Goal: Task Accomplishment & Management: Complete application form

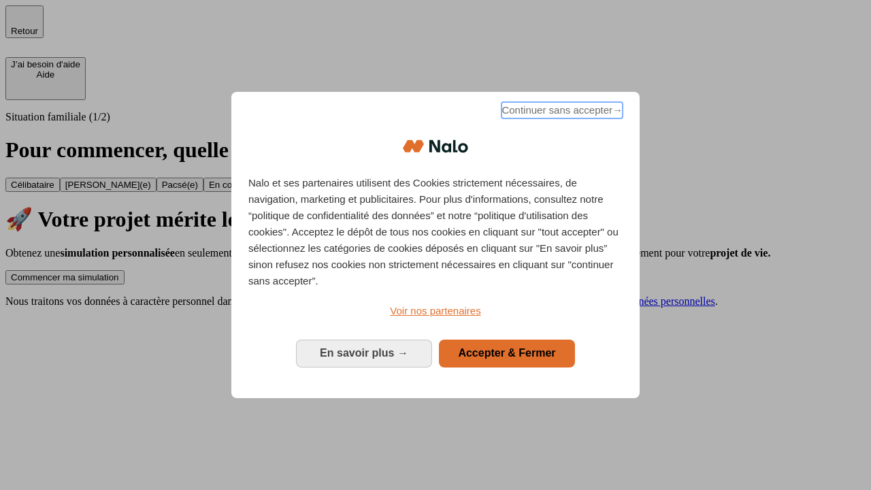
click at [561, 112] on span "Continuer sans accepter →" at bounding box center [561, 110] width 121 height 16
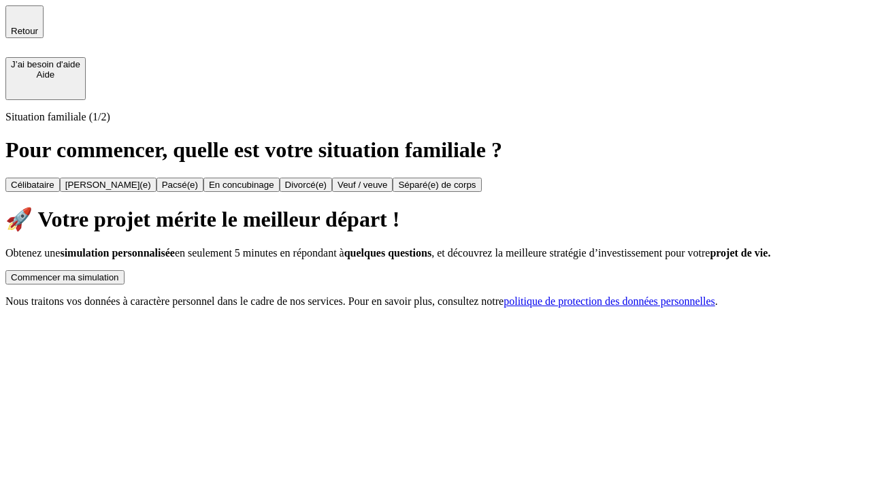
click at [119, 272] on div "Commencer ma simulation" at bounding box center [65, 277] width 108 height 10
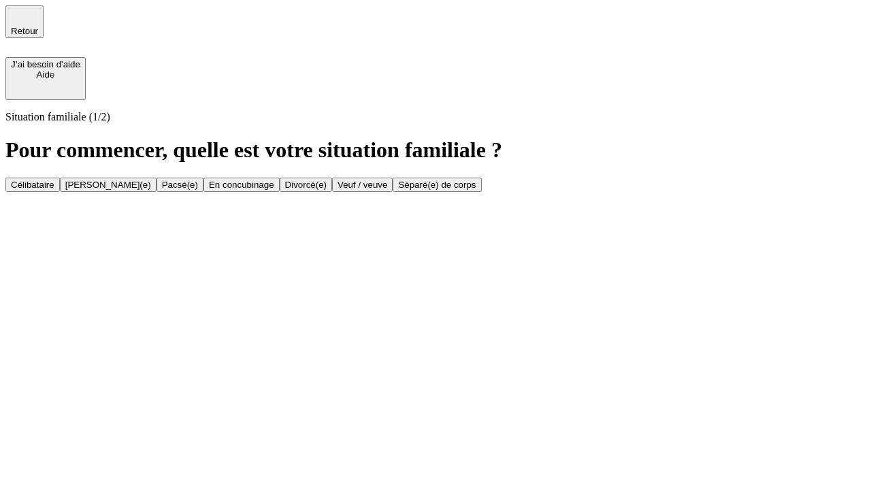
click at [54, 180] on div "Célibataire" at bounding box center [33, 185] width 44 height 10
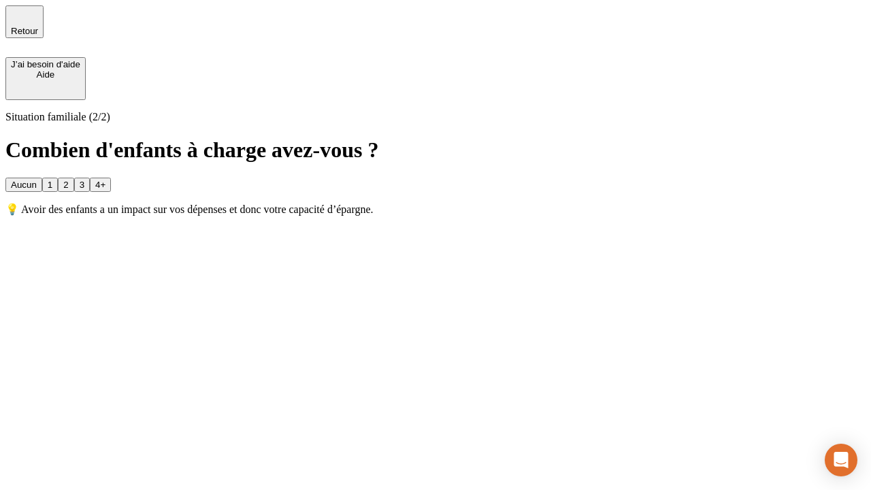
click at [37, 180] on div "Aucun" at bounding box center [24, 185] width 26 height 10
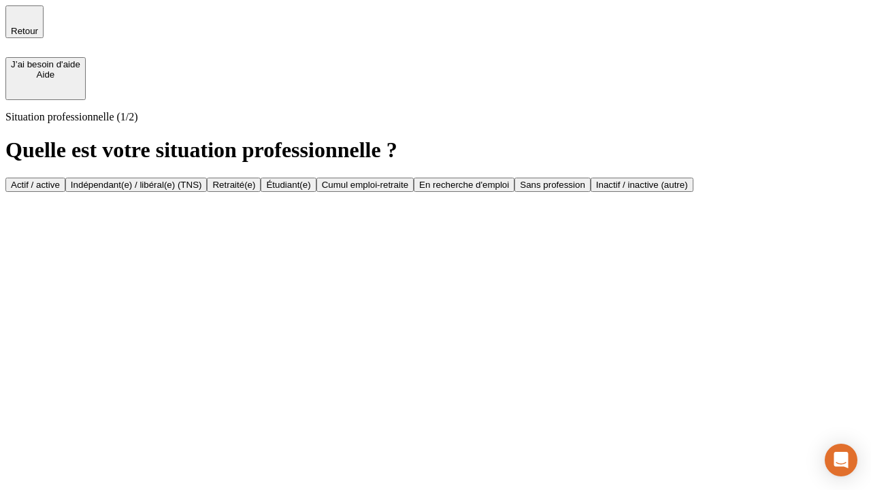
click at [60, 180] on div "Actif / active" at bounding box center [35, 185] width 49 height 10
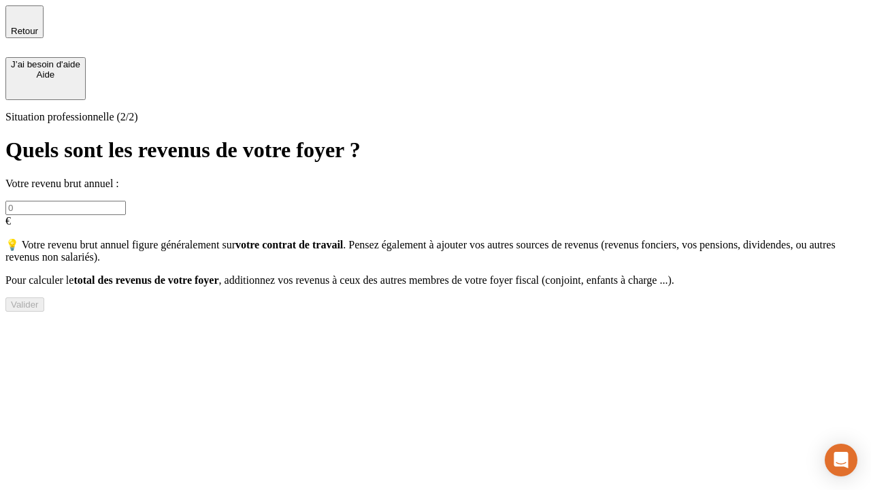
click at [126, 201] on input "text" at bounding box center [65, 208] width 120 height 14
type input "30 000"
click at [39, 310] on div "Valider" at bounding box center [25, 304] width 28 height 10
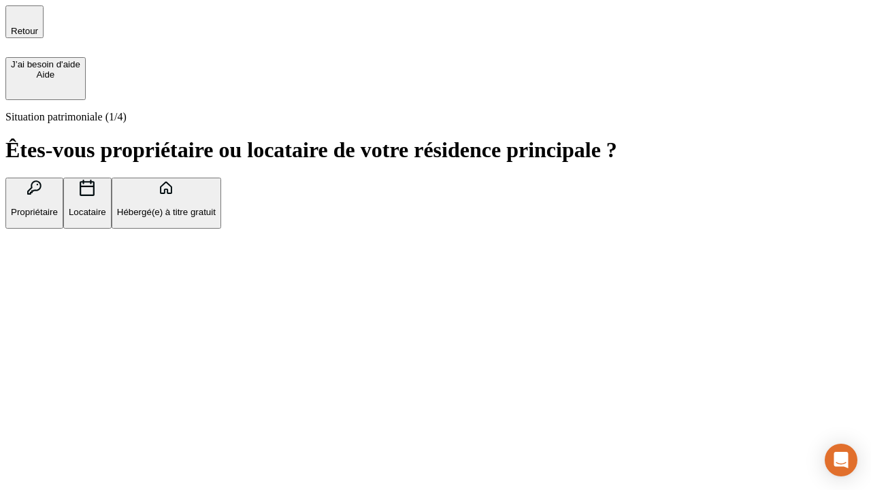
click at [216, 217] on p "Hébergé(e) à titre gratuit" at bounding box center [166, 212] width 99 height 10
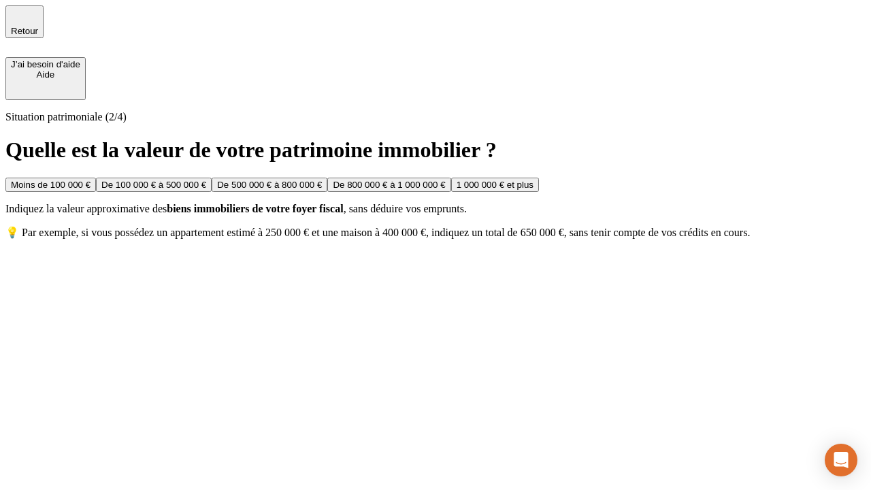
click at [90, 180] on div "Moins de 100 000 €" at bounding box center [51, 185] width 80 height 10
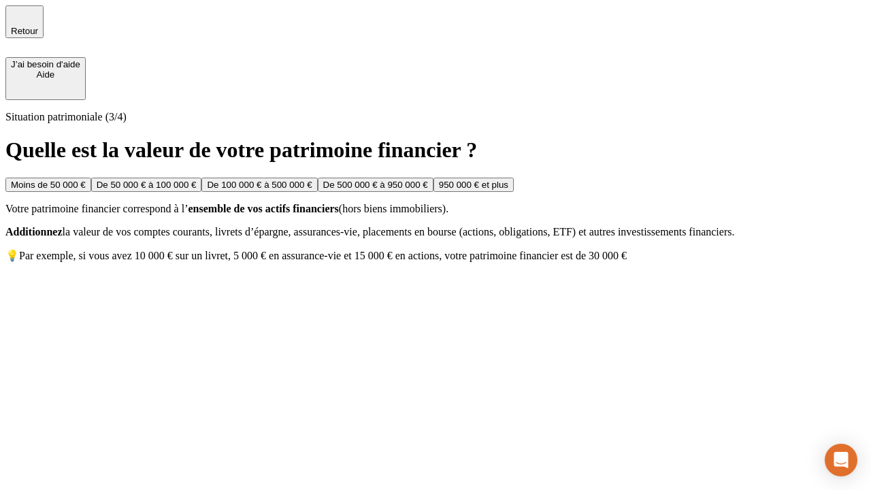
click at [86, 180] on div "Moins de 50 000 €" at bounding box center [48, 185] width 75 height 10
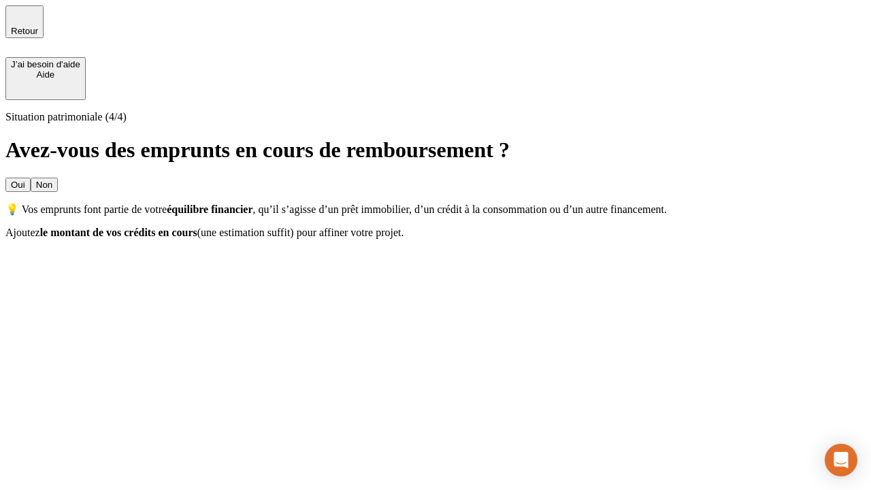
click at [52, 180] on div "Non" at bounding box center [44, 185] width 16 height 10
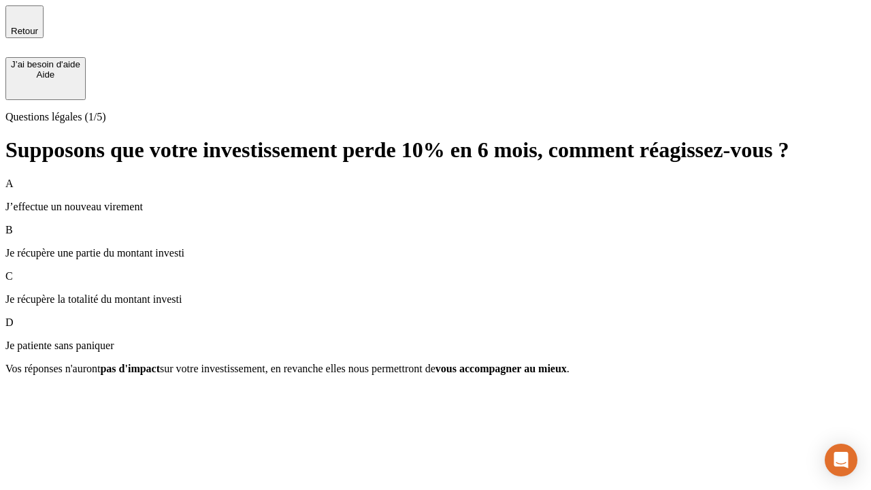
click at [435, 178] on div "A J’effectue un nouveau virement" at bounding box center [435, 195] width 860 height 35
click at [41, 398] on div "Suivant" at bounding box center [26, 393] width 30 height 10
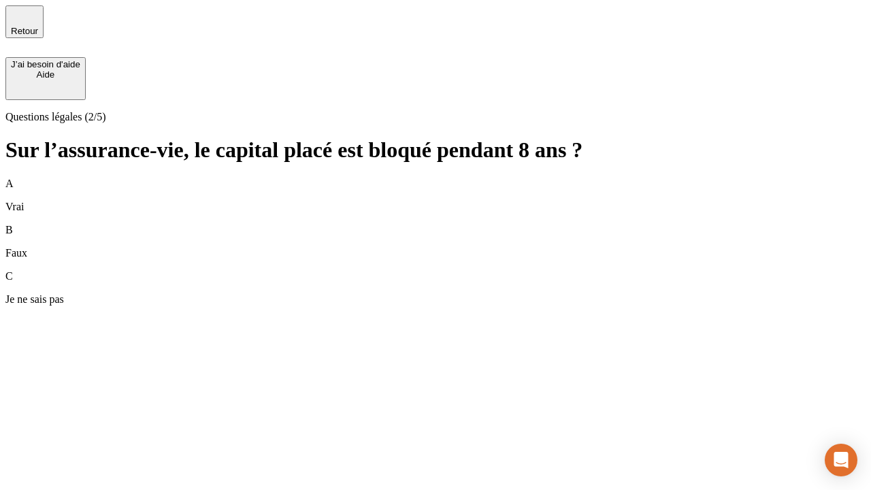
click at [435, 224] on div "B Faux" at bounding box center [435, 241] width 860 height 35
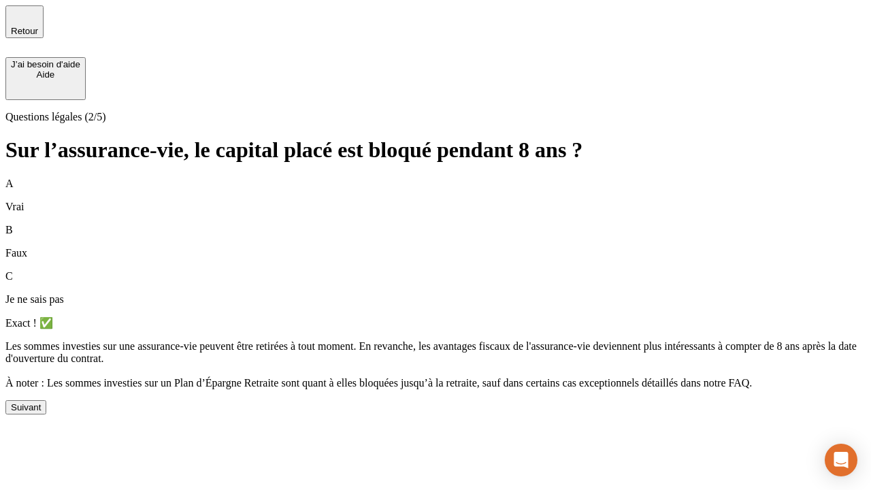
click at [41, 412] on div "Suivant" at bounding box center [26, 407] width 30 height 10
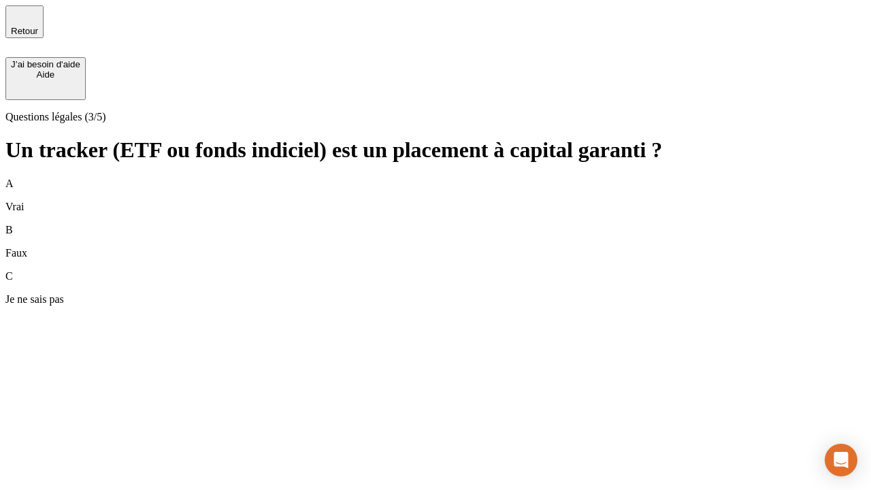
click at [435, 224] on div "B Faux" at bounding box center [435, 241] width 860 height 35
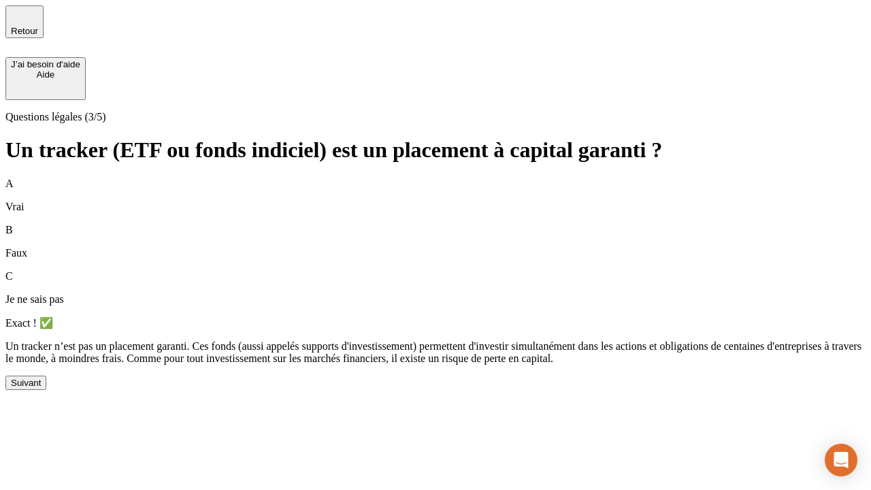
click at [41, 388] on div "Suivant" at bounding box center [26, 383] width 30 height 10
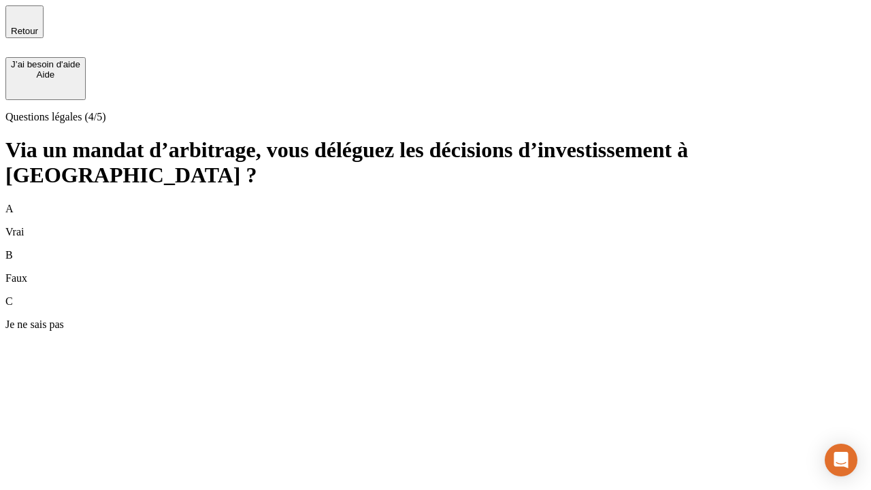
click at [435, 203] on div "A Vrai" at bounding box center [435, 220] width 860 height 35
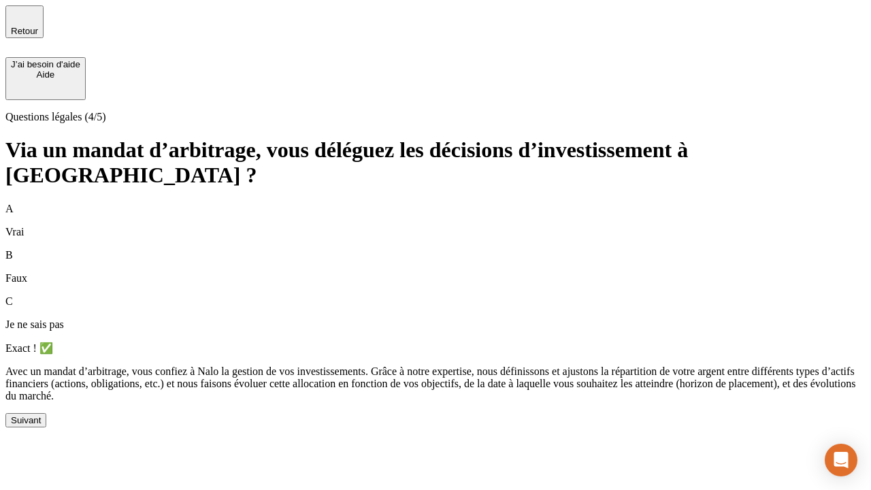
click at [41, 425] on div "Suivant" at bounding box center [26, 420] width 30 height 10
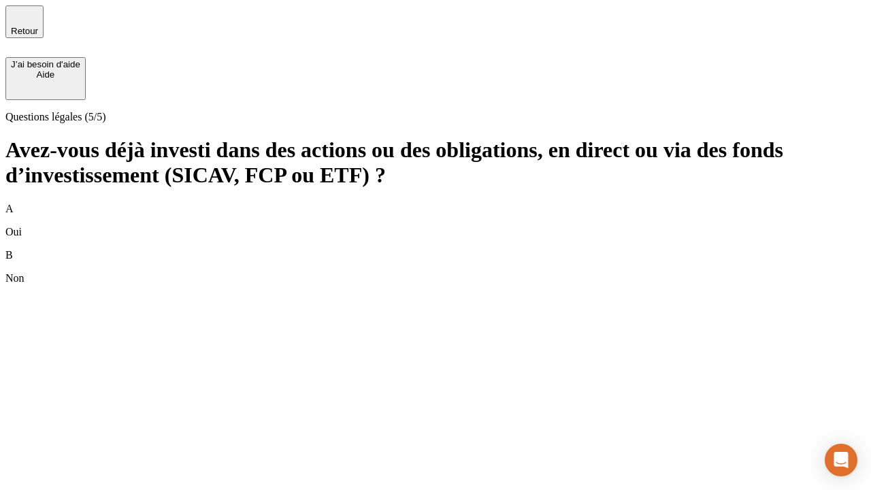
click at [435, 249] on div "B Non" at bounding box center [435, 266] width 860 height 35
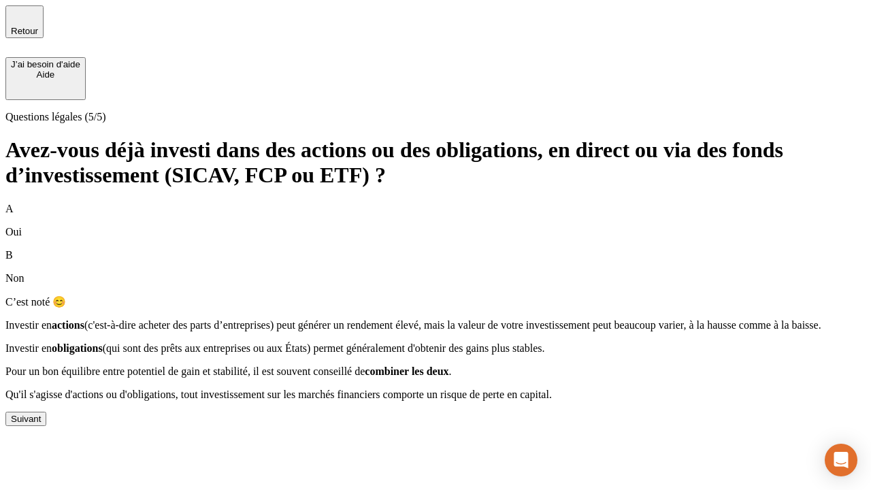
click at [41, 424] on div "Suivant" at bounding box center [26, 419] width 30 height 10
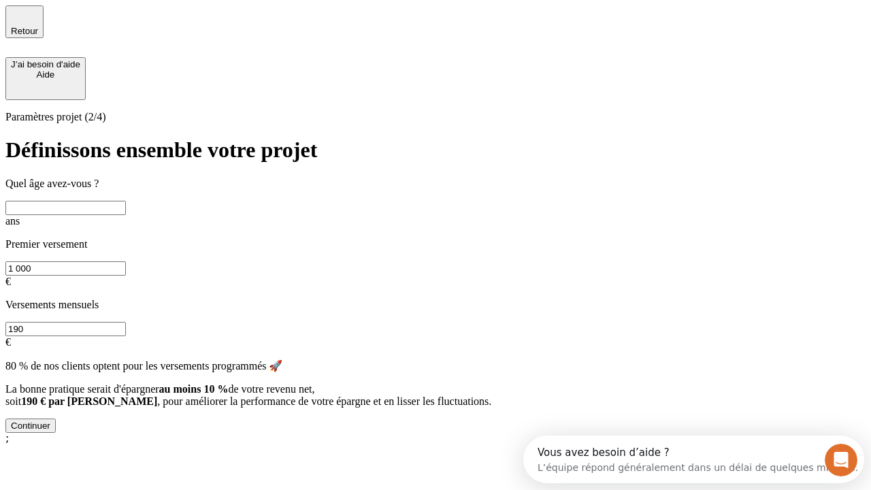
scroll to position [12, 0]
click at [126, 201] on input "text" at bounding box center [65, 208] width 120 height 14
type input "25"
click at [126, 261] on input "1 000" at bounding box center [65, 268] width 120 height 14
type input "1 000"
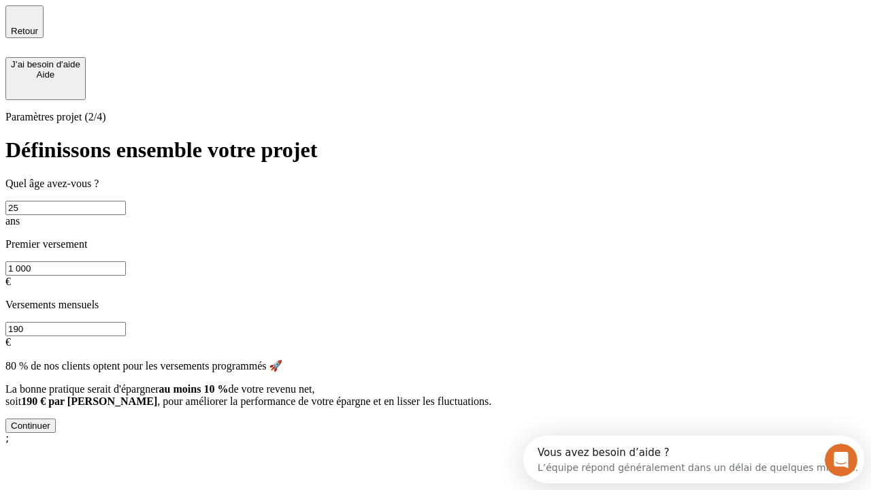
click at [126, 322] on input "190" at bounding box center [65, 329] width 120 height 14
type input "640"
click at [50, 431] on div "Continuer" at bounding box center [30, 425] width 39 height 10
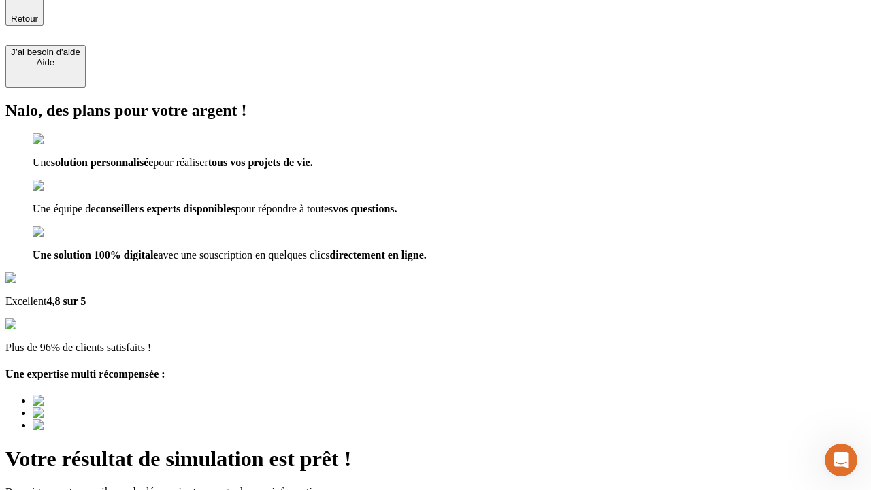
type input "[EMAIL_ADDRESS][PERSON_NAME][DOMAIN_NAME]"
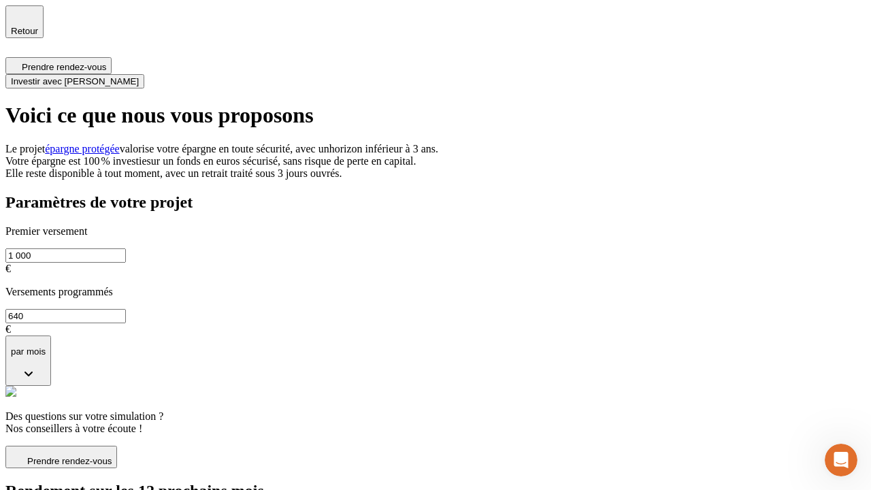
click at [139, 76] on span "Investir avec [PERSON_NAME]" at bounding box center [75, 81] width 128 height 10
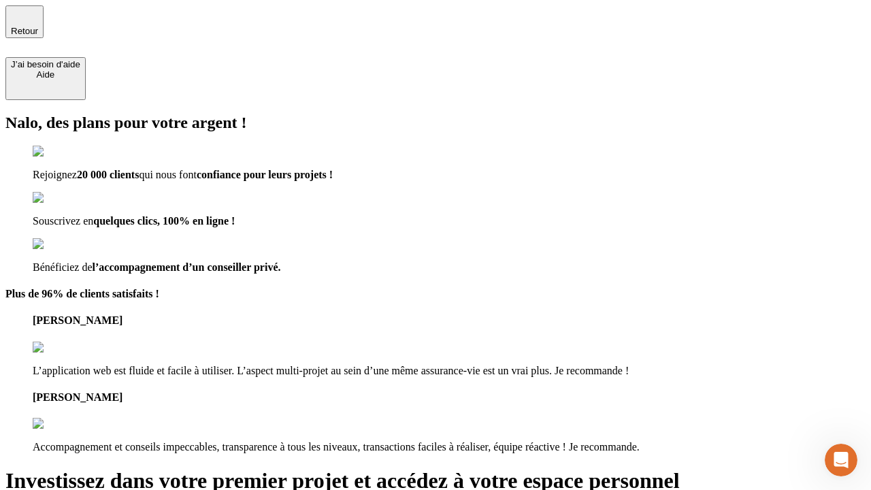
type input "[EMAIL_ADDRESS][PERSON_NAME][DOMAIN_NAME]"
